Goal: Share content: Share content

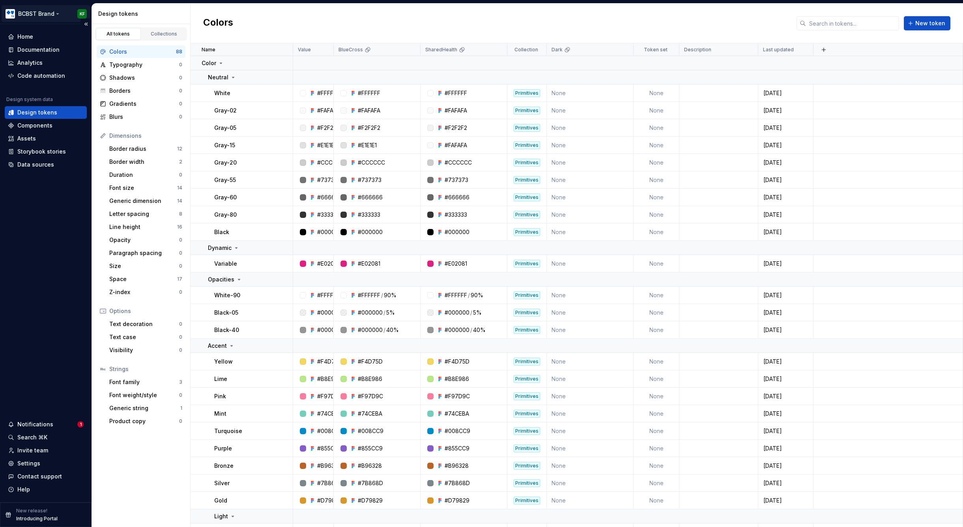
click at [53, 14] on html "BCBST Brand KF Home Documentation Analytics Code automation Design system data …" at bounding box center [481, 263] width 963 height 527
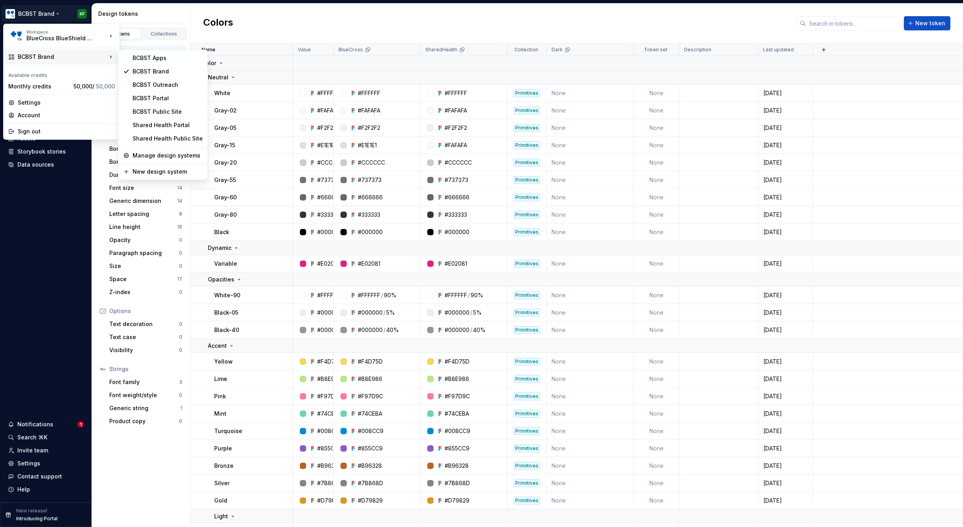
click at [110, 58] on icon at bounding box center [111, 57] width 8 height 8
click at [168, 112] on div "BCBST Public Site" at bounding box center [168, 112] width 70 height 8
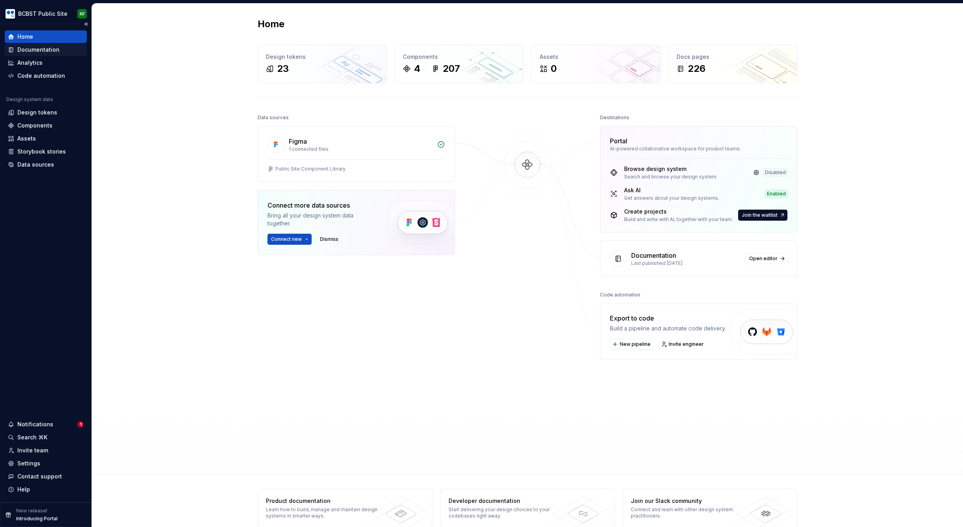
click at [47, 49] on div "Documentation" at bounding box center [38, 50] width 42 height 8
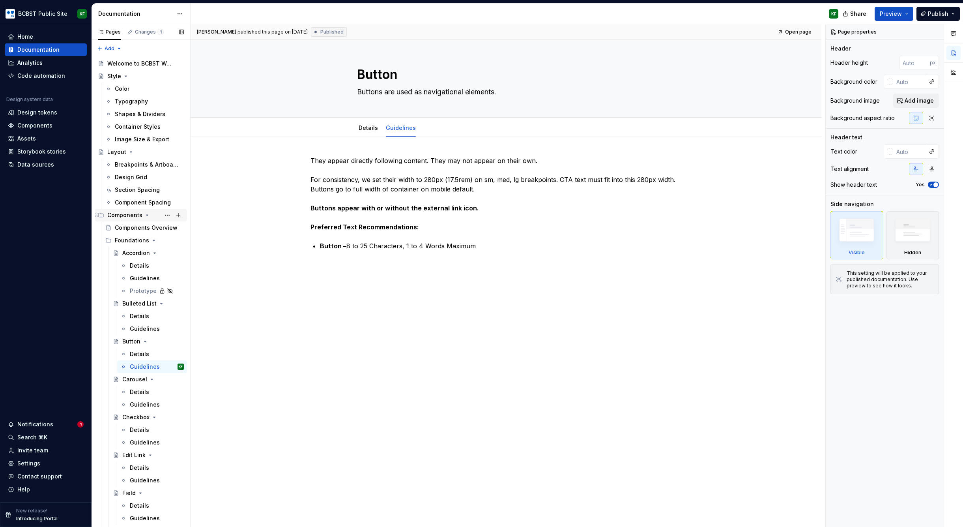
click at [146, 213] on icon "Page tree" at bounding box center [147, 215] width 6 height 6
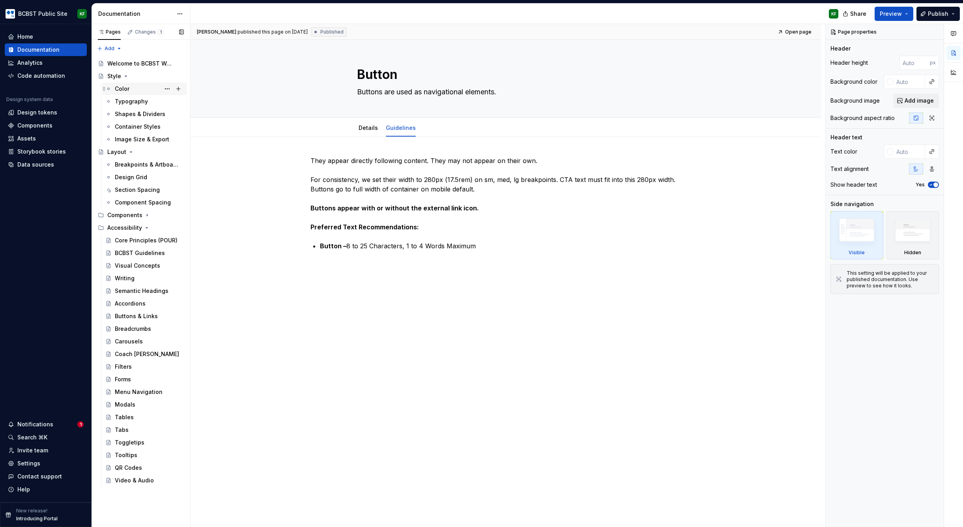
click at [125, 88] on div "Color" at bounding box center [122, 89] width 15 height 8
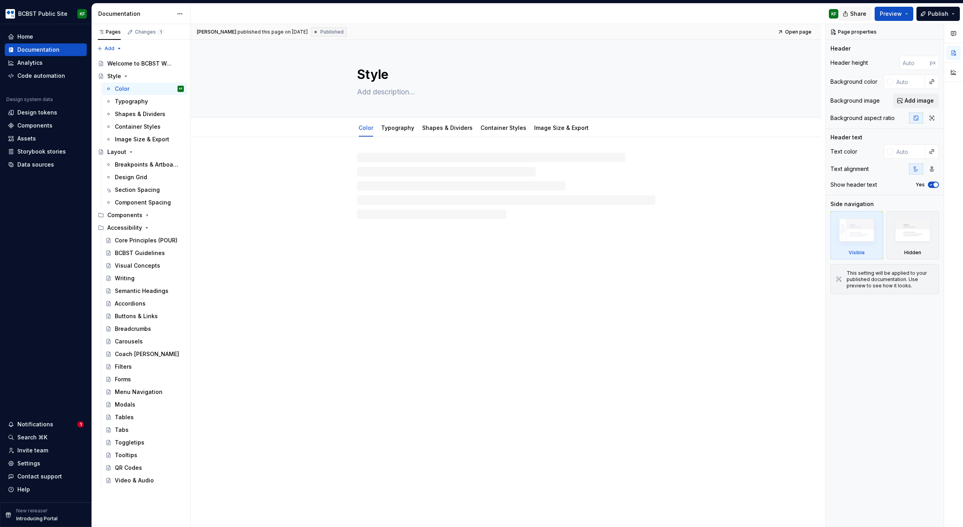
click at [858, 14] on span "Share" at bounding box center [858, 14] width 16 height 8
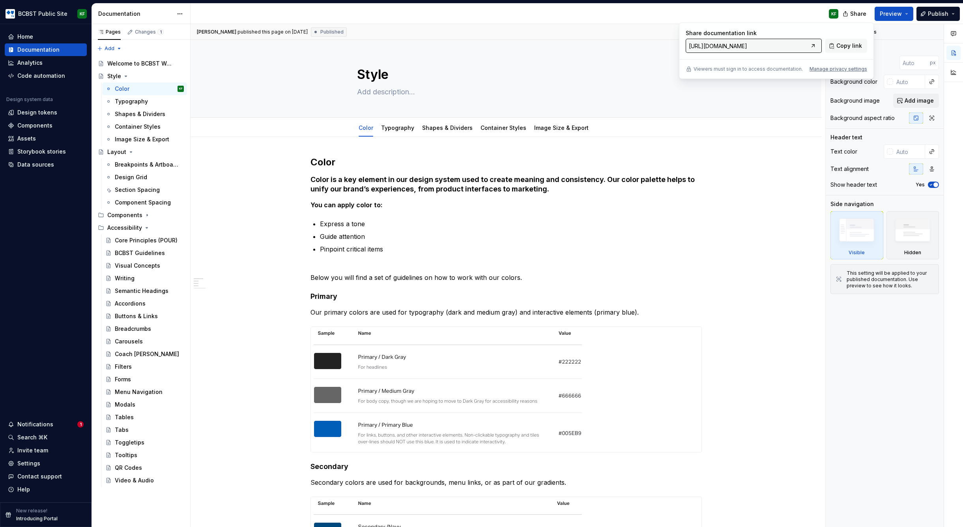
click at [798, 46] on input "[URL][DOMAIN_NAME]" at bounding box center [747, 46] width 122 height 14
type textarea "*"
